Goal: Transaction & Acquisition: Purchase product/service

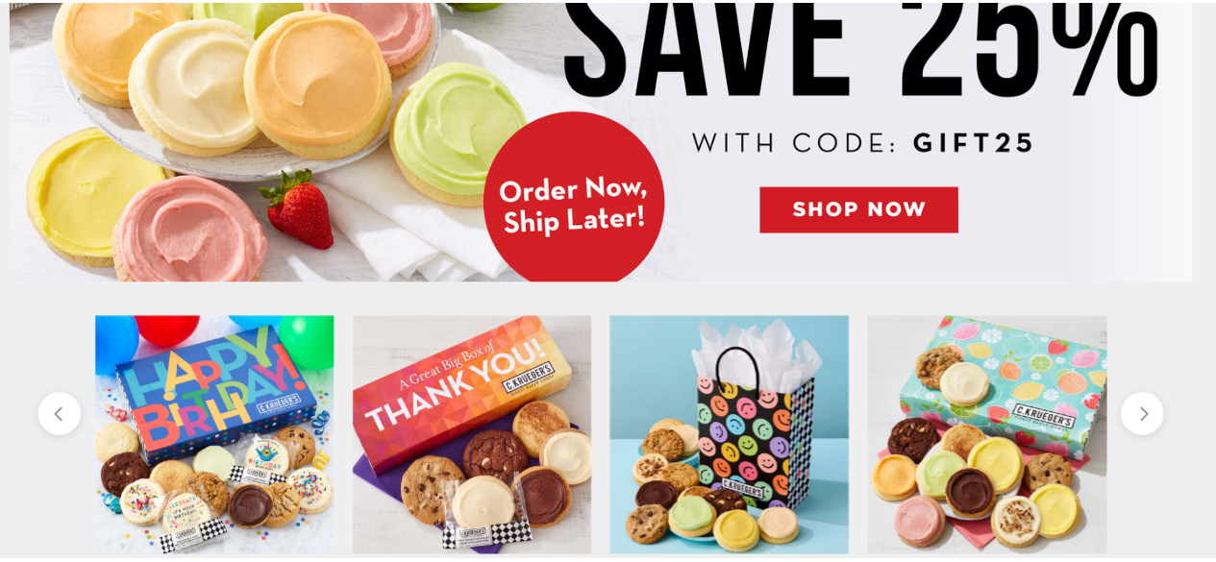
scroll to position [384, 0]
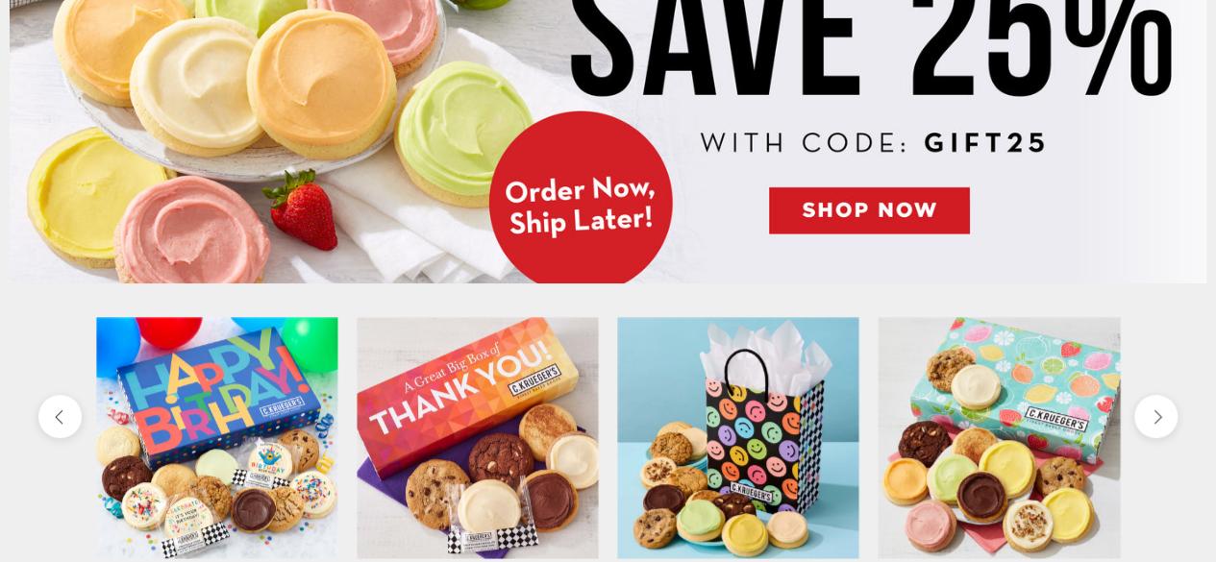
click at [857, 215] on img at bounding box center [608, 59] width 1197 height 449
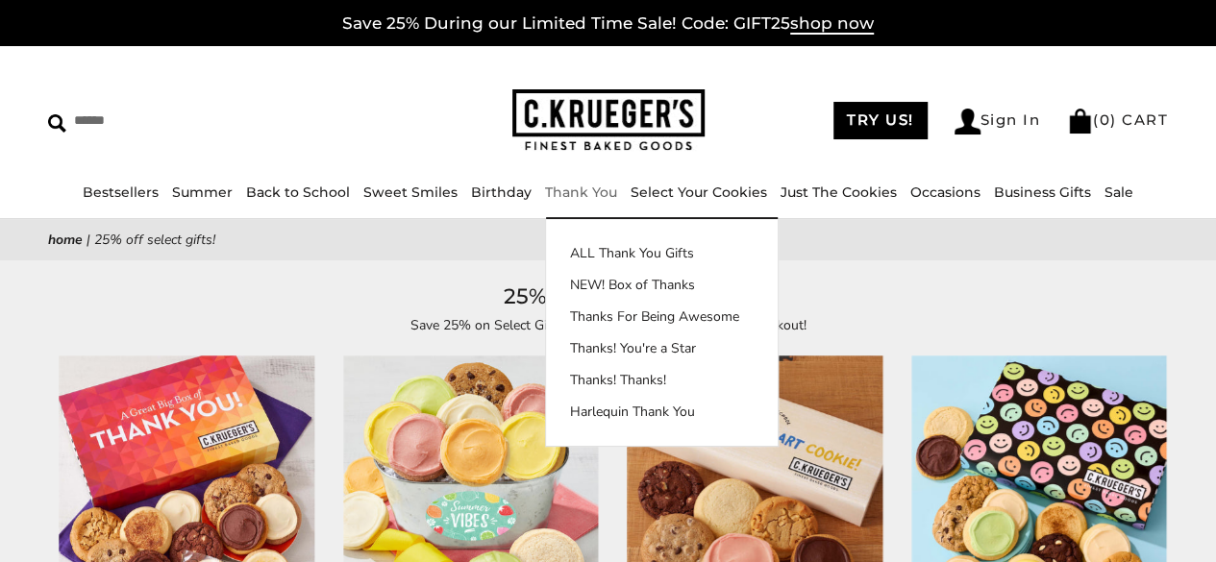
click at [561, 189] on link "Thank You" at bounding box center [581, 192] width 72 height 17
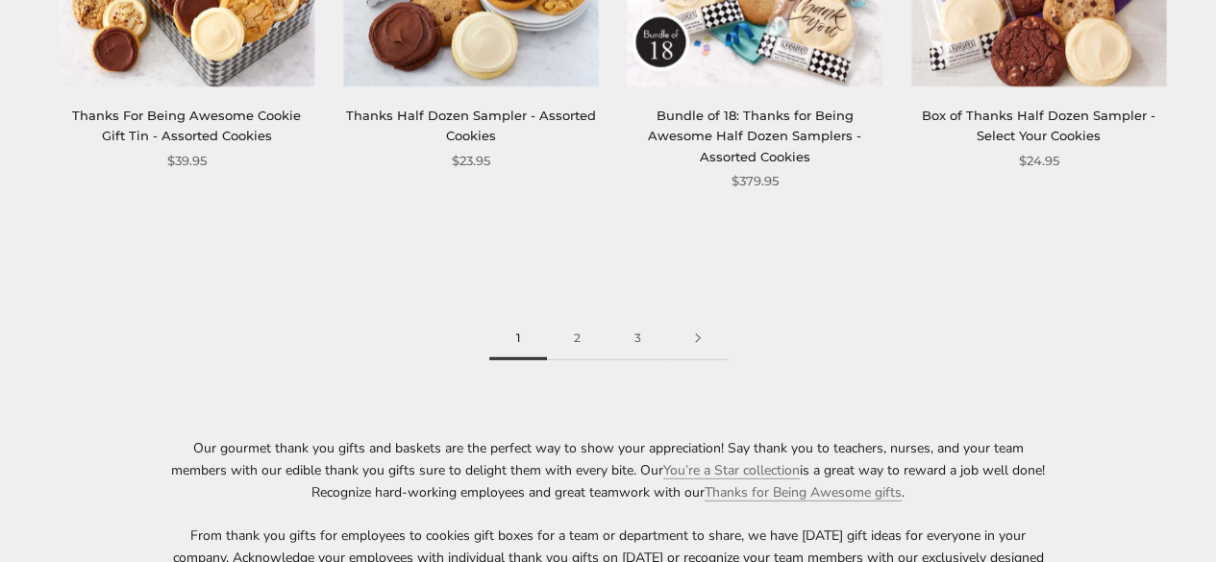
scroll to position [2691, 0]
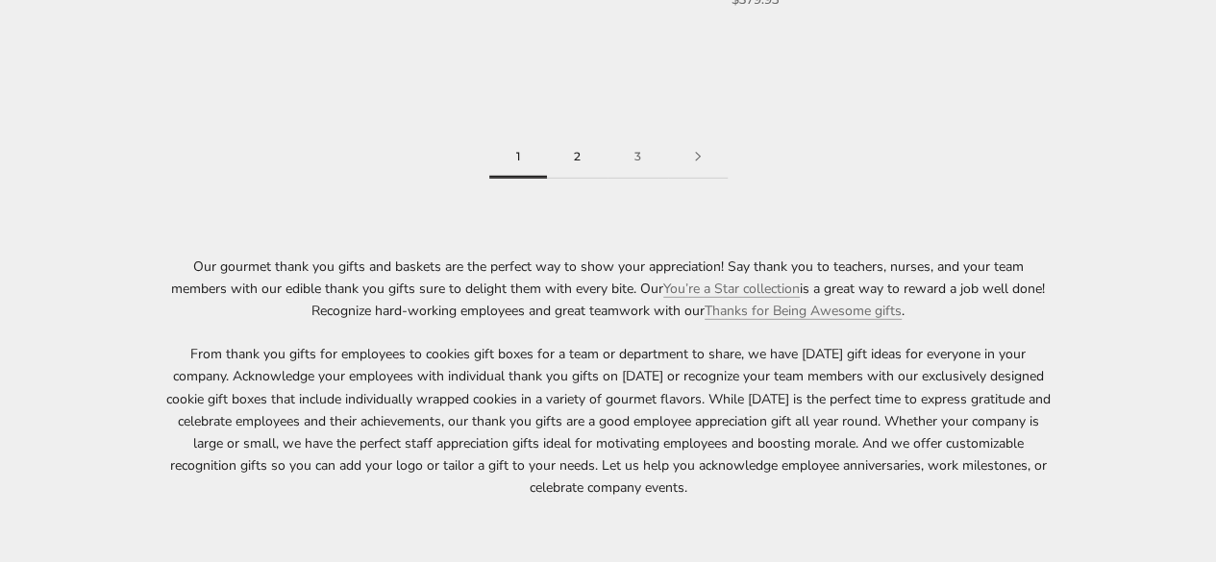
click at [567, 161] on link "2" at bounding box center [577, 157] width 61 height 43
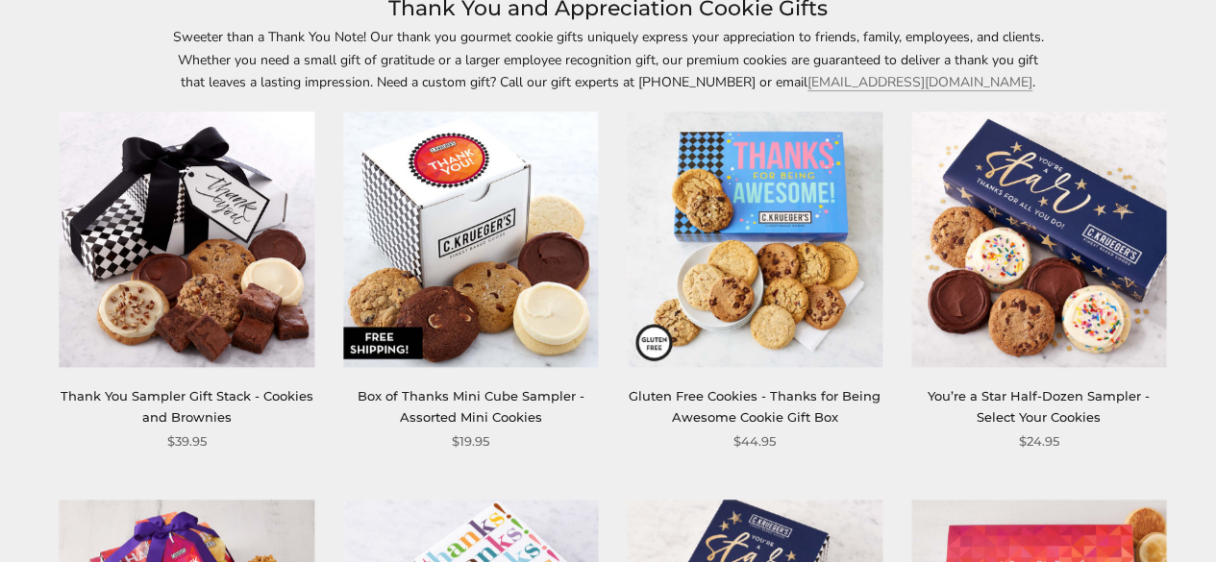
click at [469, 391] on link "Box of Thanks Mini Cube Sampler - Assorted Mini Cookies" at bounding box center [471, 406] width 227 height 36
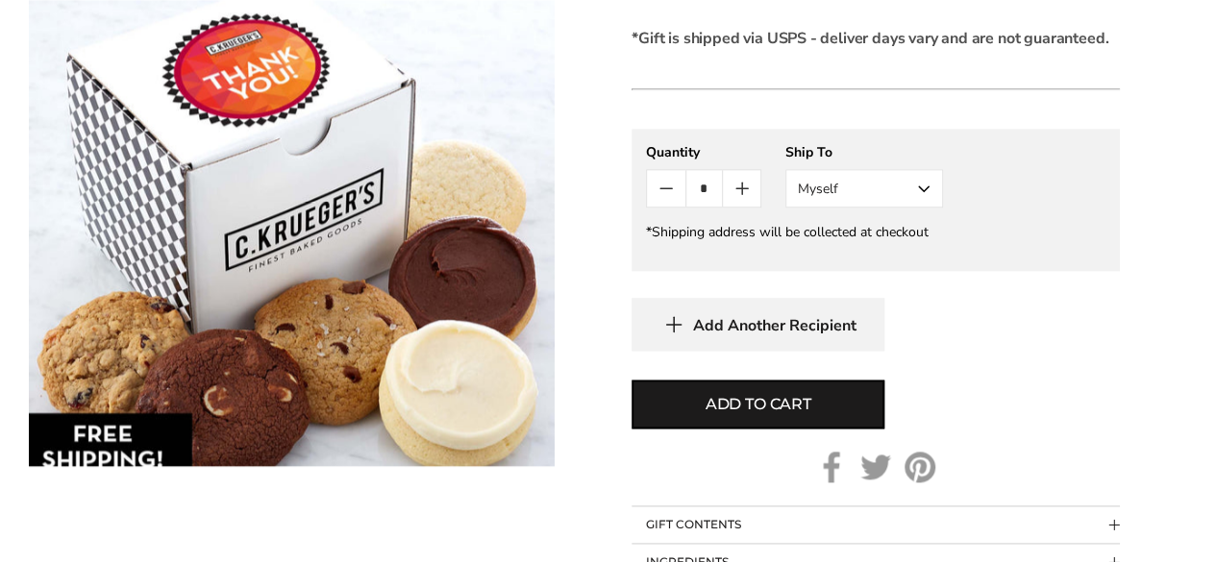
scroll to position [1250, 0]
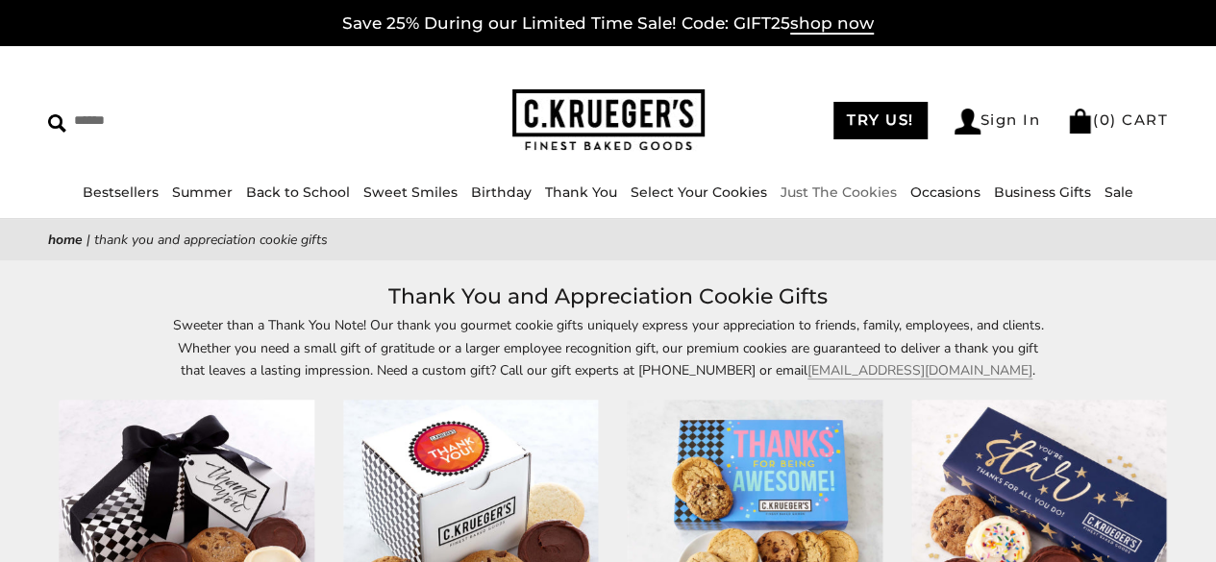
click at [853, 197] on link "Just The Cookies" at bounding box center [838, 192] width 116 height 17
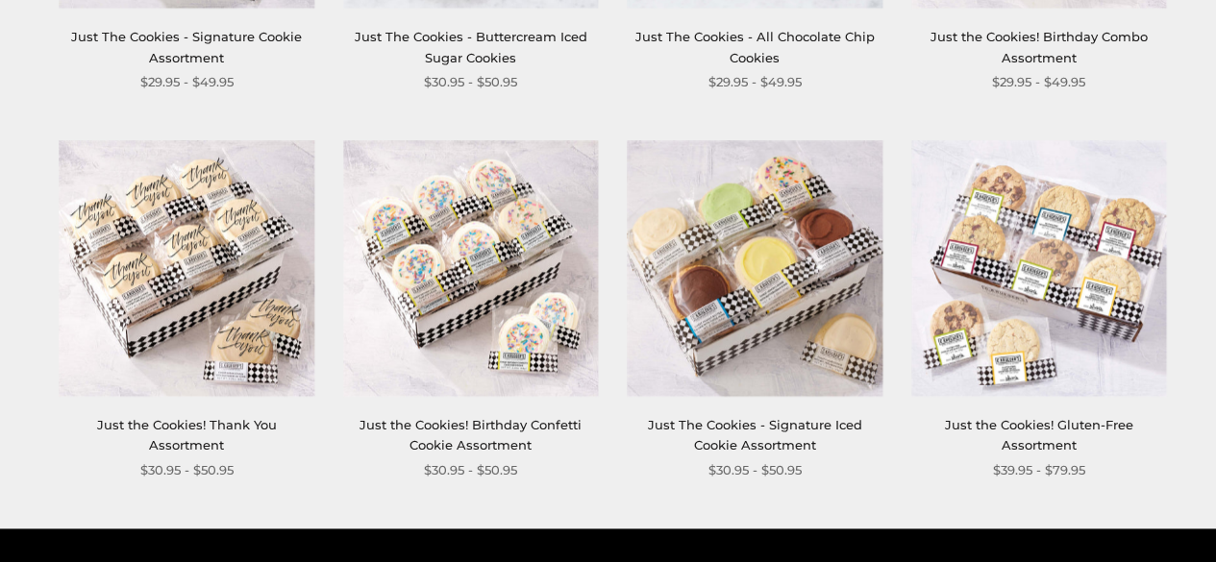
scroll to position [961, 0]
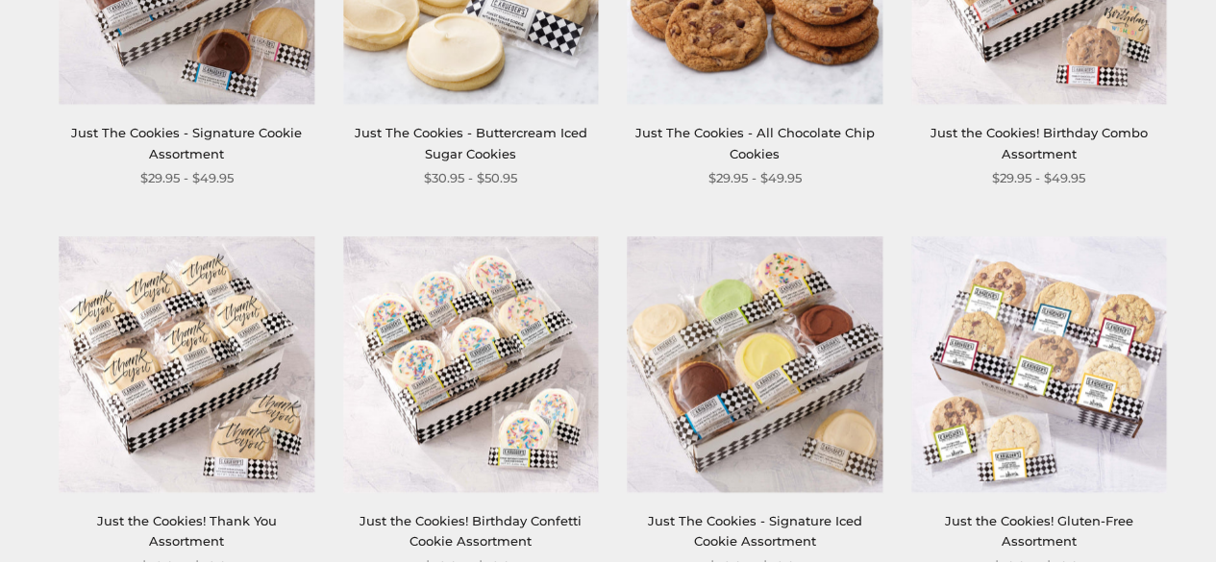
click at [477, 134] on link "Just The Cookies - Buttercream Iced Sugar Cookies" at bounding box center [471, 143] width 233 height 36
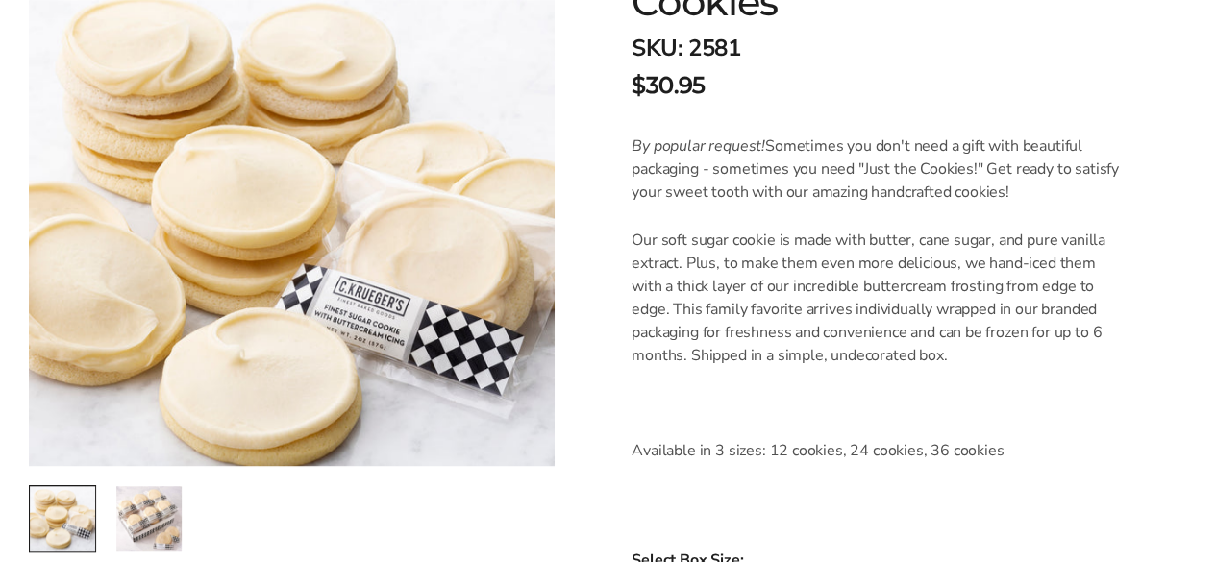
scroll to position [673, 0]
